Goal: Entertainment & Leisure: Consume media (video, audio)

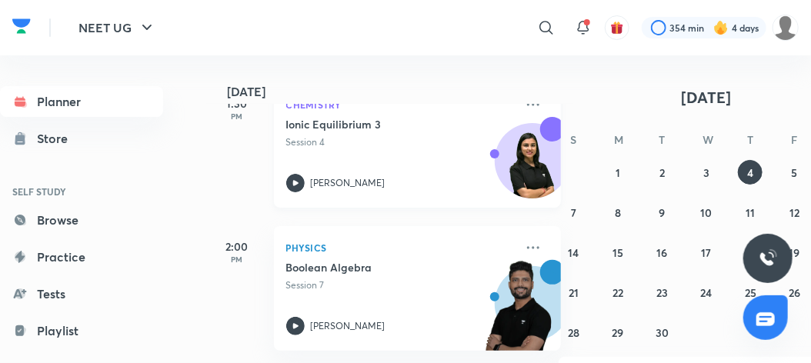
click at [292, 187] on icon at bounding box center [295, 183] width 18 height 18
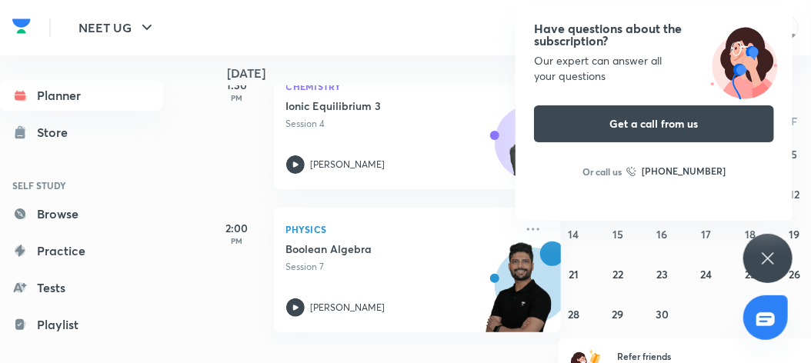
scroll to position [43, 0]
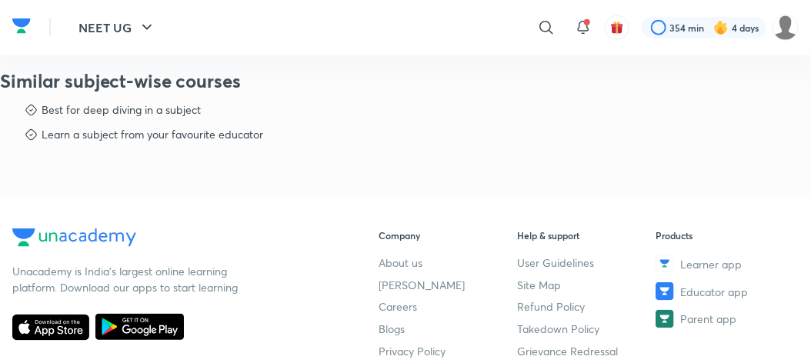
scroll to position [730, 0]
